Goal: Task Accomplishment & Management: Use online tool/utility

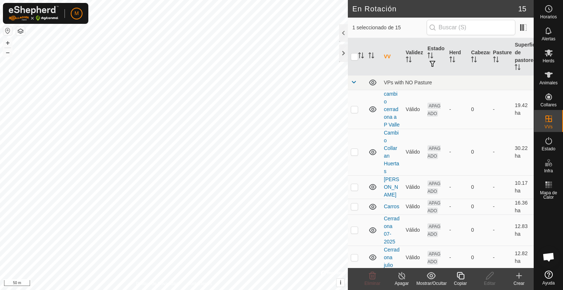
click at [456, 277] on icon at bounding box center [460, 275] width 9 height 9
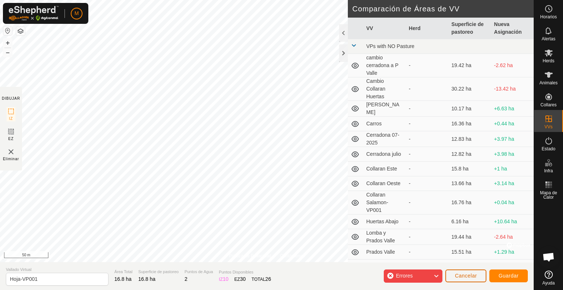
click at [460, 275] on span "Cancelar" at bounding box center [466, 276] width 22 height 6
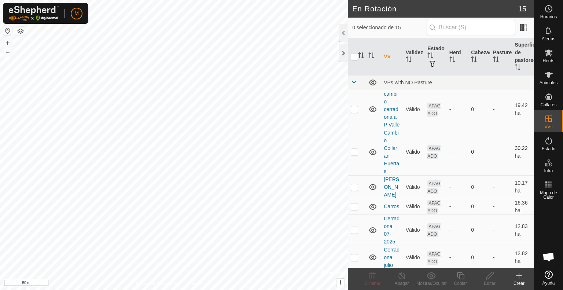
click at [357, 155] on p-checkbox at bounding box center [354, 152] width 7 height 6
click at [369, 282] on span "Eliminar" at bounding box center [372, 283] width 16 height 5
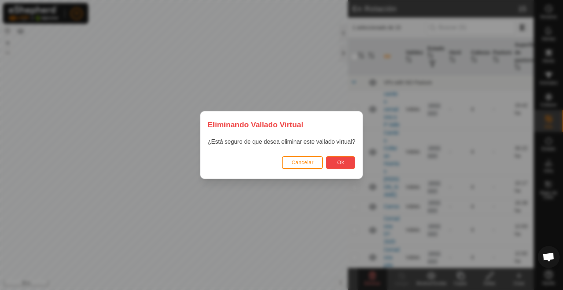
click at [341, 160] on span "Ok" at bounding box center [340, 162] width 7 height 6
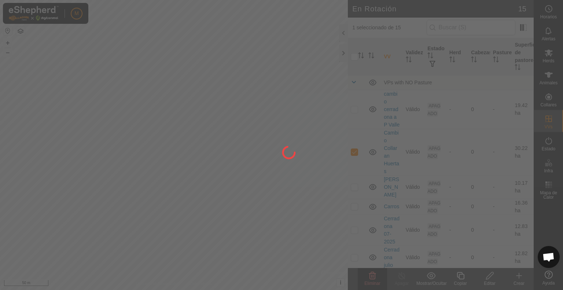
checkbox input "false"
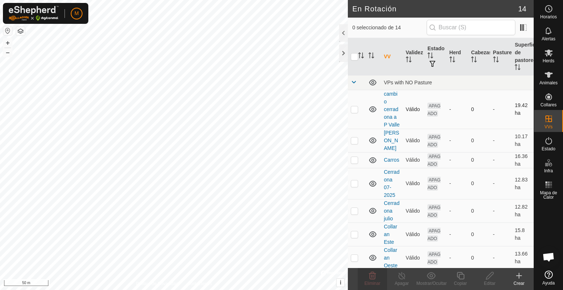
click at [354, 112] on p-checkbox at bounding box center [354, 109] width 7 height 6
checkbox input "true"
click at [356, 143] on p-checkbox at bounding box center [354, 140] width 7 height 6
checkbox input "true"
click at [355, 112] on p-checkbox at bounding box center [354, 109] width 7 height 6
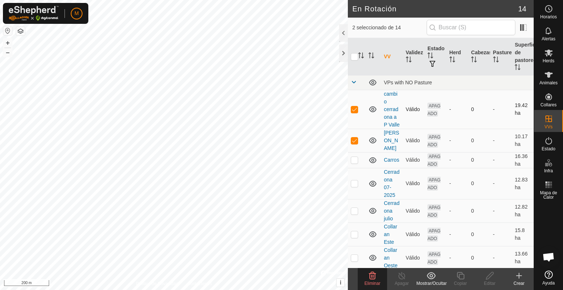
checkbox input "false"
click at [357, 143] on p-checkbox at bounding box center [354, 140] width 7 height 6
checkbox input "false"
click at [356, 186] on p-checkbox at bounding box center [354, 183] width 7 height 6
checkbox input "true"
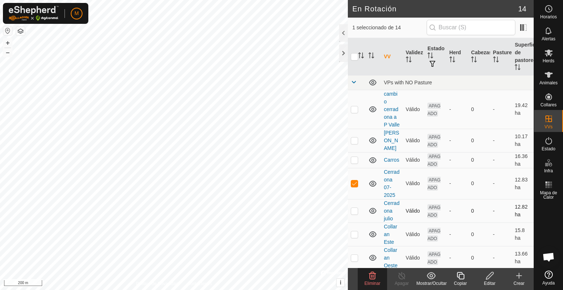
click at [357, 214] on p-checkbox at bounding box center [354, 211] width 7 height 6
checkbox input "true"
click at [355, 186] on p-checkbox at bounding box center [354, 183] width 7 height 6
click at [351, 186] on p-checkbox at bounding box center [354, 183] width 7 height 6
checkbox input "true"
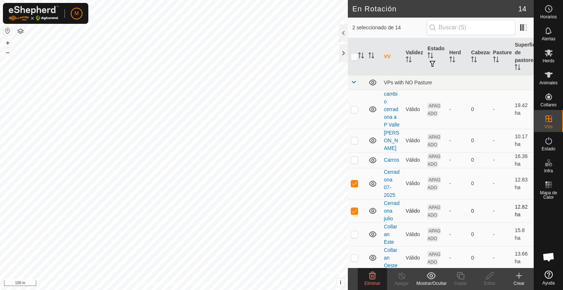
click at [356, 214] on p-checkbox at bounding box center [354, 211] width 7 height 6
checkbox input "false"
click at [354, 163] on p-checkbox at bounding box center [354, 160] width 7 height 6
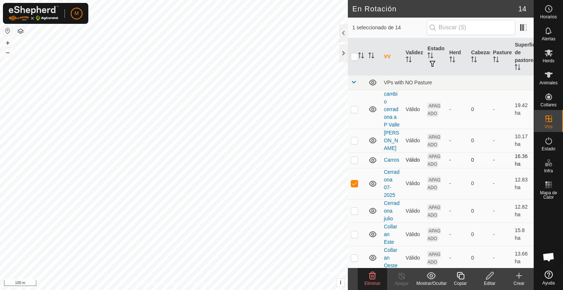
checkbox input "true"
click at [354, 186] on p-checkbox at bounding box center [354, 183] width 7 height 6
checkbox input "false"
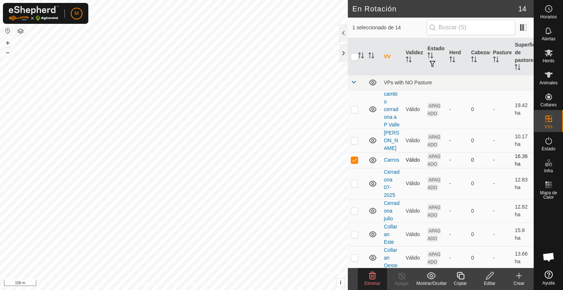
click at [355, 163] on p-checkbox at bounding box center [354, 160] width 7 height 6
checkbox input "false"
click at [353, 214] on p-checkbox at bounding box center [354, 211] width 7 height 6
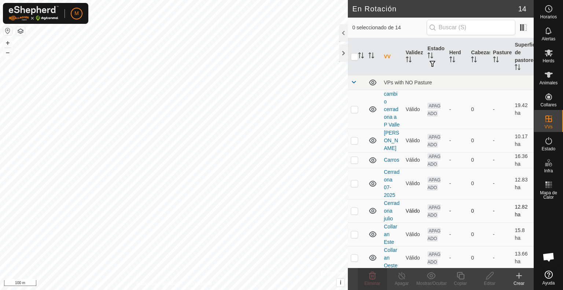
checkbox input "true"
click at [354, 186] on p-checkbox at bounding box center [354, 183] width 7 height 6
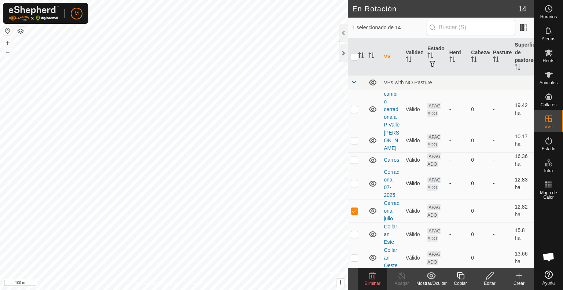
click at [354, 186] on p-checkbox at bounding box center [354, 183] width 7 height 6
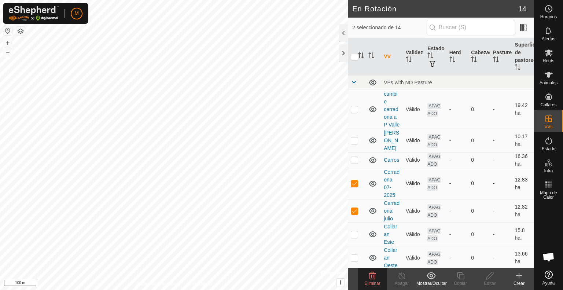
click at [354, 186] on p-checkbox at bounding box center [354, 183] width 7 height 6
checkbox input "false"
click at [355, 214] on p-checkbox at bounding box center [354, 211] width 7 height 6
checkbox input "false"
click at [355, 186] on p-checkbox at bounding box center [354, 183] width 7 height 6
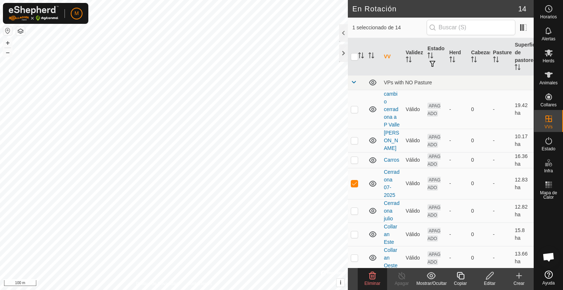
click at [370, 282] on span "Eliminar" at bounding box center [372, 283] width 16 height 5
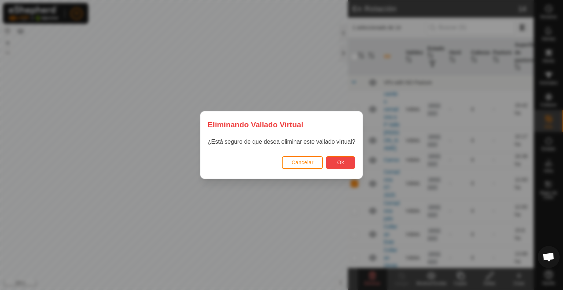
click at [345, 162] on button "Ok" at bounding box center [340, 162] width 29 height 13
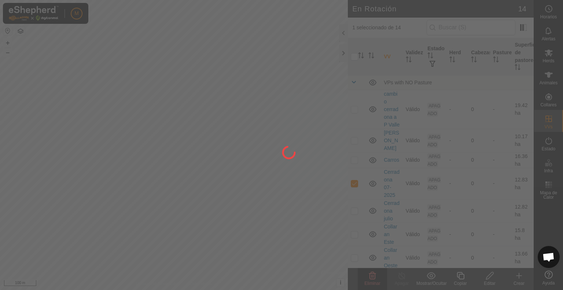
checkbox input "false"
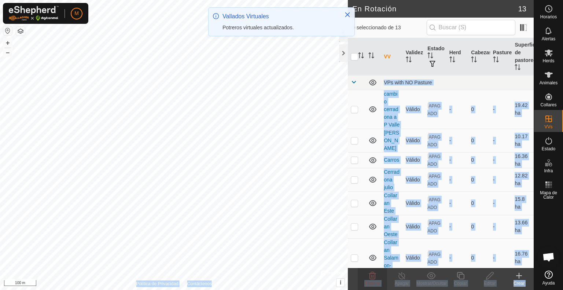
drag, startPoint x: 531, startPoint y: 135, endPoint x: 529, endPoint y: 198, distance: 62.3
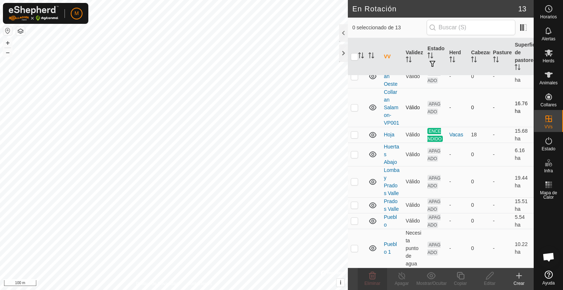
click at [352, 104] on p-checkbox at bounding box center [354, 107] width 7 height 6
checkbox input "false"
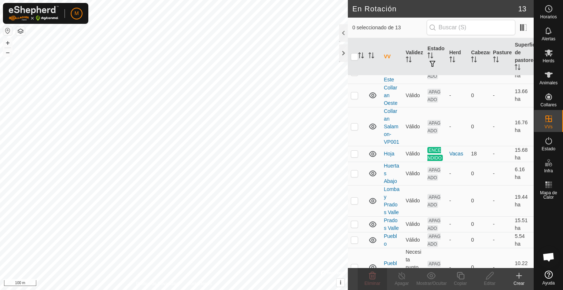
scroll to position [122, 0]
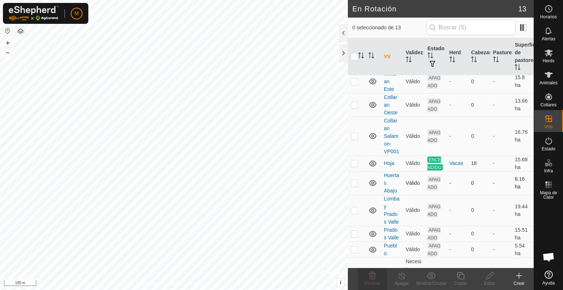
click at [353, 186] on p-checkbox at bounding box center [354, 183] width 7 height 6
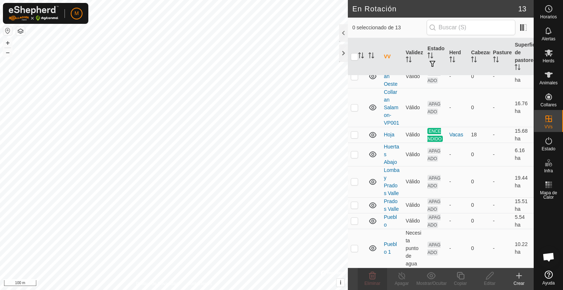
scroll to position [195, 0]
click at [353, 156] on p-checkbox at bounding box center [354, 154] width 7 height 6
click at [355, 154] on p-checkbox at bounding box center [354, 154] width 7 height 6
checkbox input "false"
checkbox input "true"
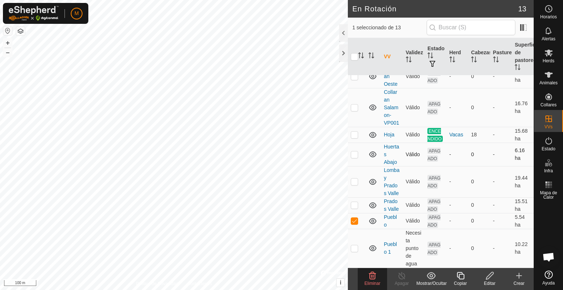
checkbox input "true"
checkbox input "false"
checkbox input "true"
checkbox input "false"
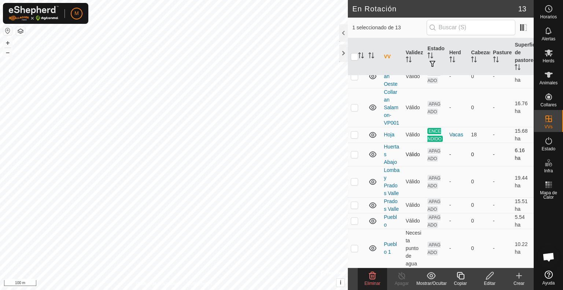
checkbox input "true"
checkbox input "false"
checkbox input "true"
checkbox input "false"
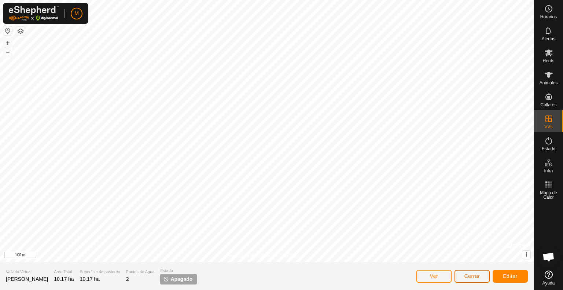
click at [468, 275] on span "Cerrar" at bounding box center [472, 276] width 16 height 6
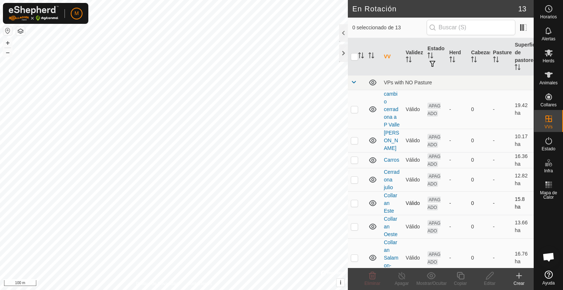
checkbox input "true"
checkbox input "false"
click at [490, 238] on td "-" at bounding box center [501, 226] width 22 height 23
click at [491, 277] on icon at bounding box center [489, 275] width 9 height 9
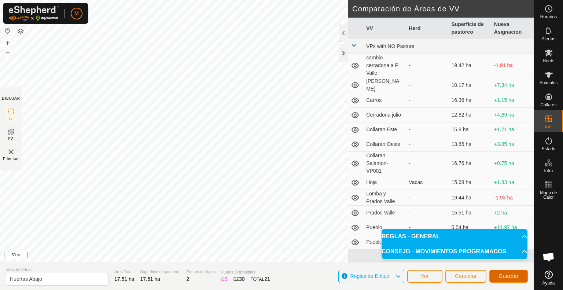
click at [506, 278] on span "Guardar" at bounding box center [508, 276] width 20 height 6
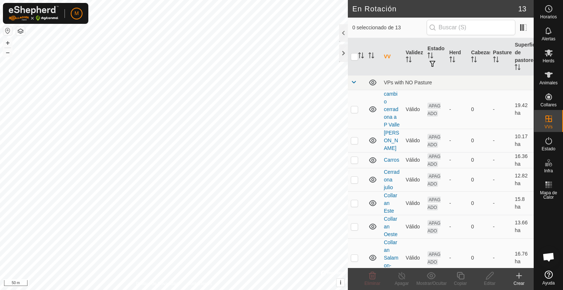
scroll to position [195, 0]
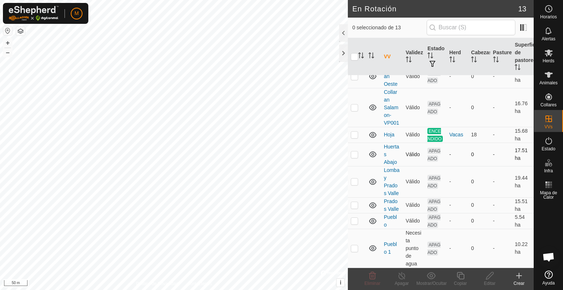
click at [353, 155] on p-checkbox at bounding box center [354, 154] width 7 height 6
checkbox input "true"
click at [489, 276] on icon at bounding box center [489, 275] width 9 height 9
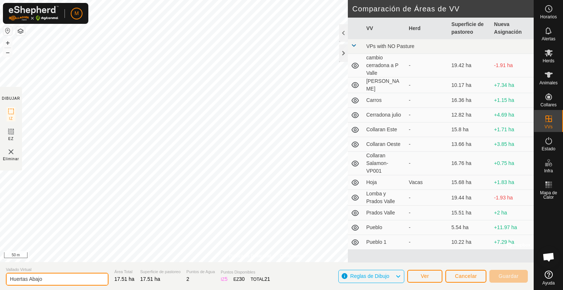
click at [56, 277] on input "Huertas Abajo" at bounding box center [57, 279] width 103 height 13
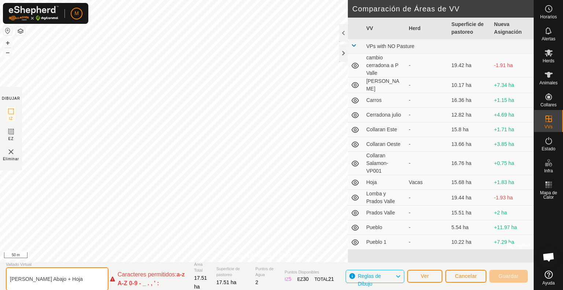
click at [47, 279] on input "[PERSON_NAME] Abajo + Hoja" at bounding box center [57, 278] width 103 height 23
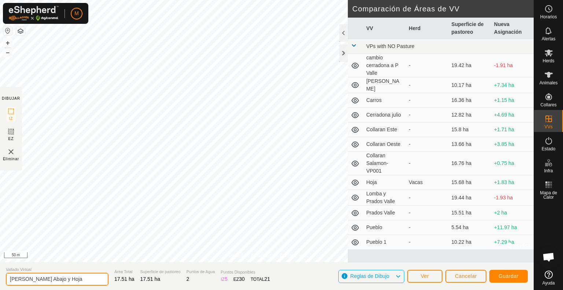
type input "[PERSON_NAME] Abajo y Hoja"
click at [507, 275] on span "Guardar" at bounding box center [508, 276] width 20 height 6
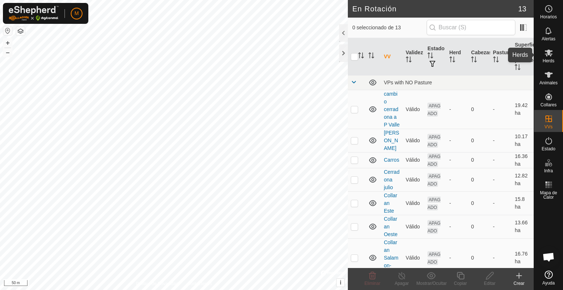
click at [553, 50] on es-mob-svg-icon at bounding box center [548, 53] width 13 height 12
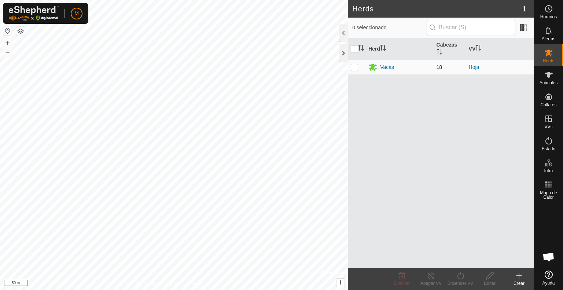
click at [355, 66] on p-checkbox at bounding box center [354, 67] width 7 height 6
checkbox input "true"
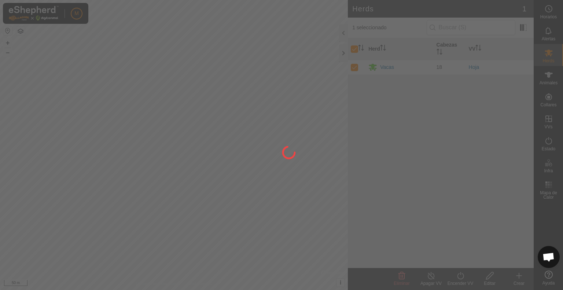
click at [454, 283] on div at bounding box center [281, 145] width 563 height 290
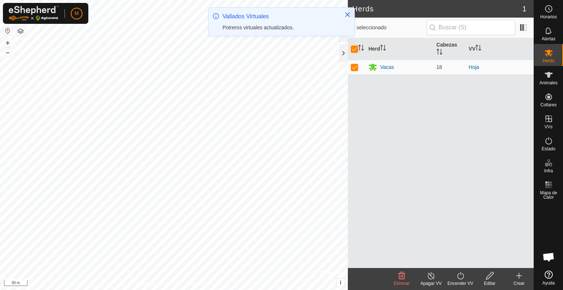
click at [454, 283] on div "Encender VV" at bounding box center [460, 283] width 29 height 7
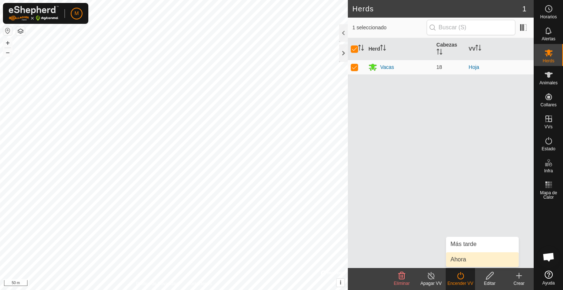
click at [466, 258] on link "Ahora" at bounding box center [482, 259] width 73 height 15
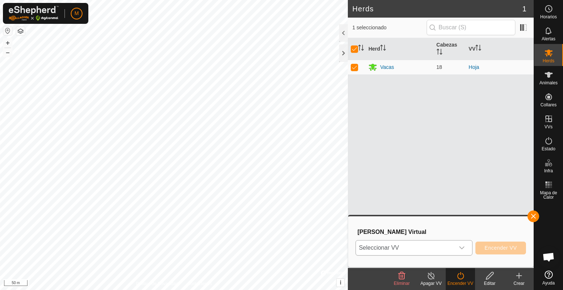
click at [397, 252] on span "Seleccionar VV" at bounding box center [405, 247] width 99 height 15
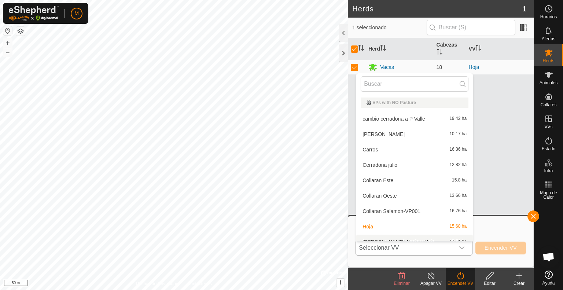
scroll to position [8, 0]
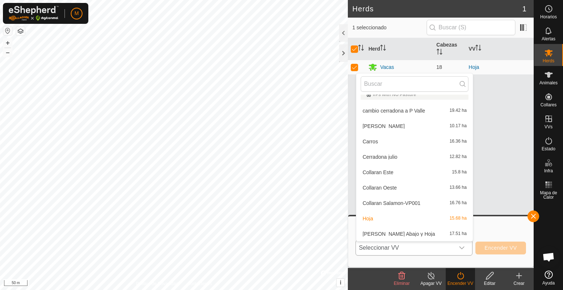
click at [422, 231] on li "[PERSON_NAME] Abajo y Hoja 17.51 ha" at bounding box center [414, 234] width 117 height 15
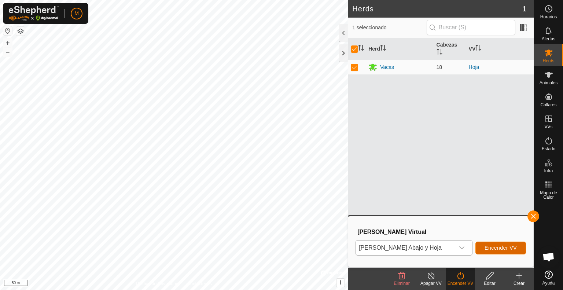
click at [493, 246] on span "Encender VV" at bounding box center [501, 248] width 32 height 6
